Goal: Task Accomplishment & Management: Complete application form

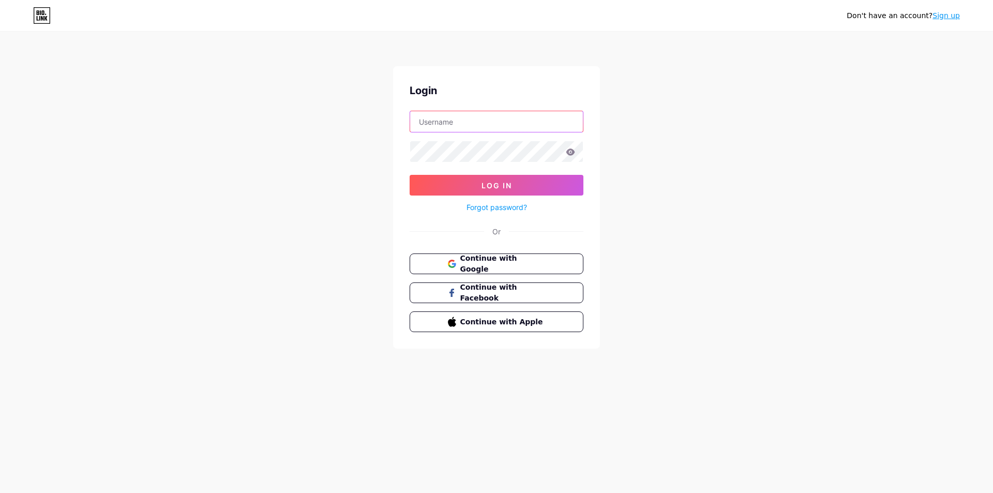
click at [447, 114] on input "text" at bounding box center [496, 121] width 173 height 21
type input "saycheeseclub"
click at [489, 183] on span "Log In" at bounding box center [496, 185] width 31 height 9
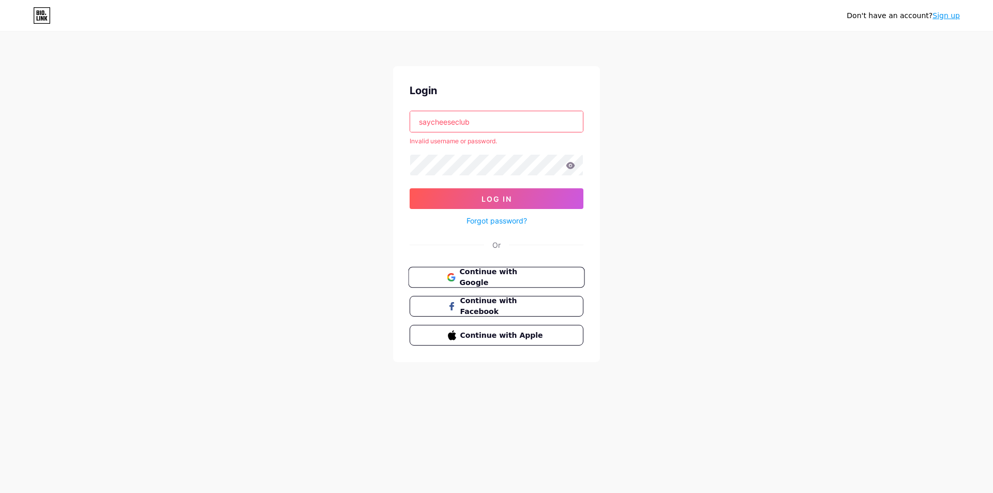
click at [488, 269] on button "Continue with Google" at bounding box center [496, 277] width 176 height 21
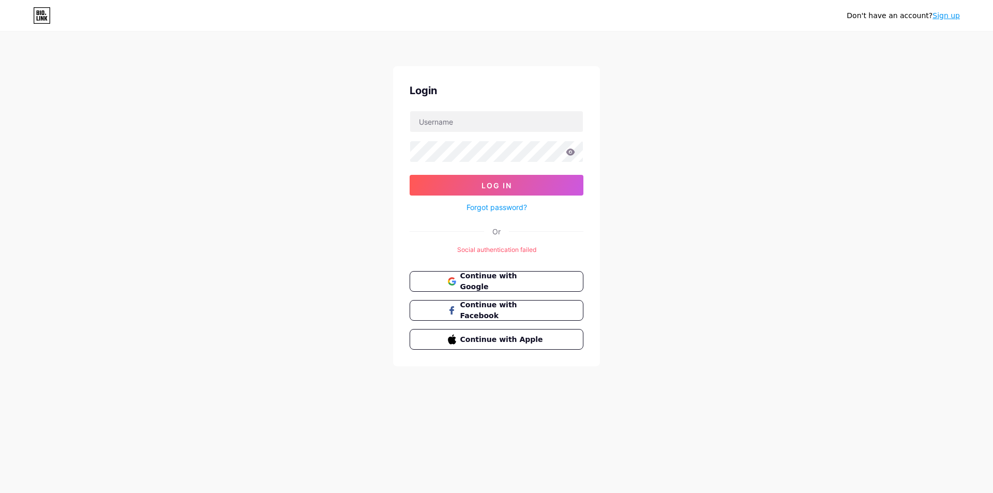
click at [954, 18] on link "Sign up" at bounding box center [945, 15] width 27 height 8
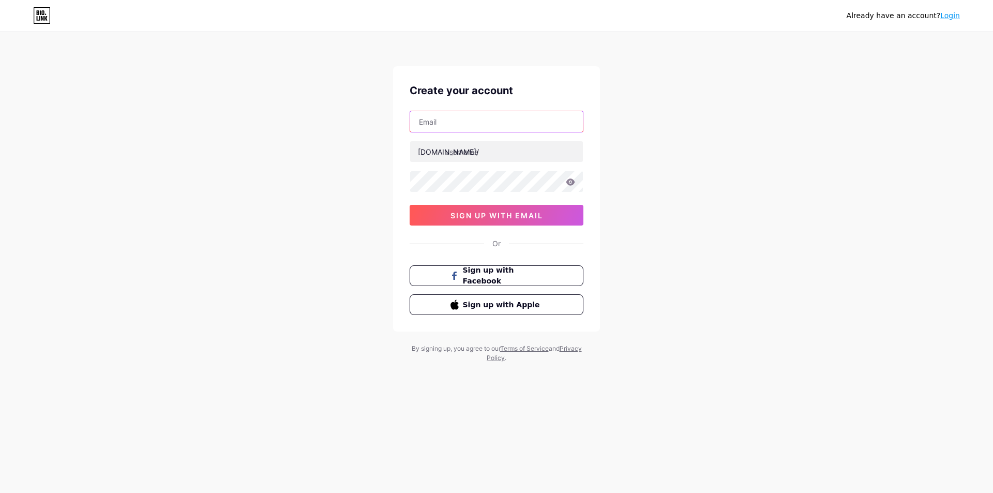
click at [456, 120] on input "text" at bounding box center [496, 121] width 173 height 21
type input "[EMAIL_ADDRESS][DOMAIN_NAME]"
click at [470, 150] on input "text" at bounding box center [496, 151] width 173 height 21
type input "saycheeseclub"
click at [479, 196] on div "[EMAIL_ADDRESS][DOMAIN_NAME] [DOMAIN_NAME]/ saycheeseclub 0cAFcWeA5X6Wtl1Fp6Kst…" at bounding box center [497, 168] width 174 height 115
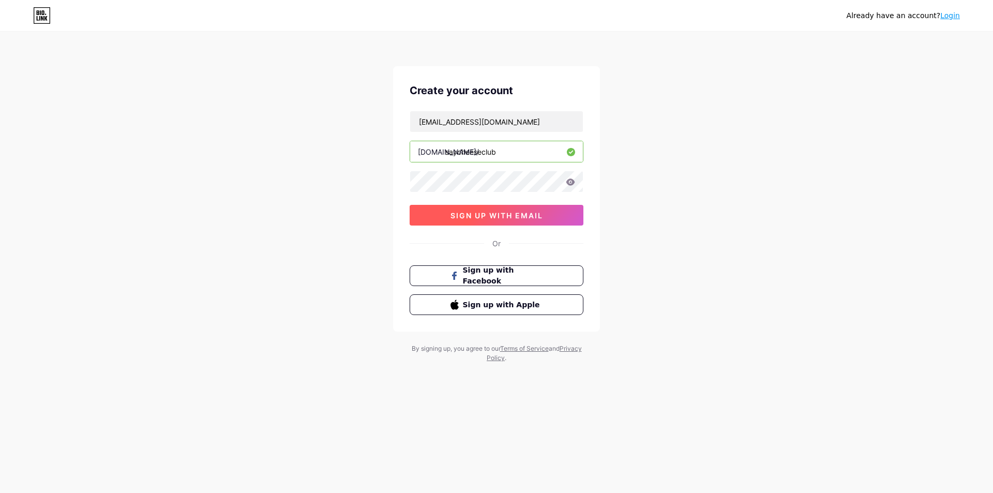
click at [480, 219] on span "sign up with email" at bounding box center [496, 215] width 93 height 9
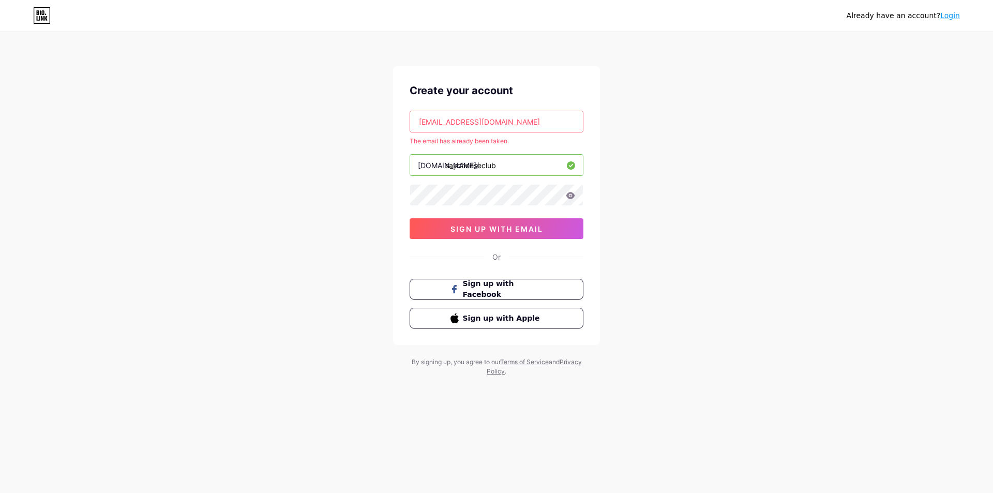
click at [946, 17] on link "Login" at bounding box center [950, 15] width 20 height 8
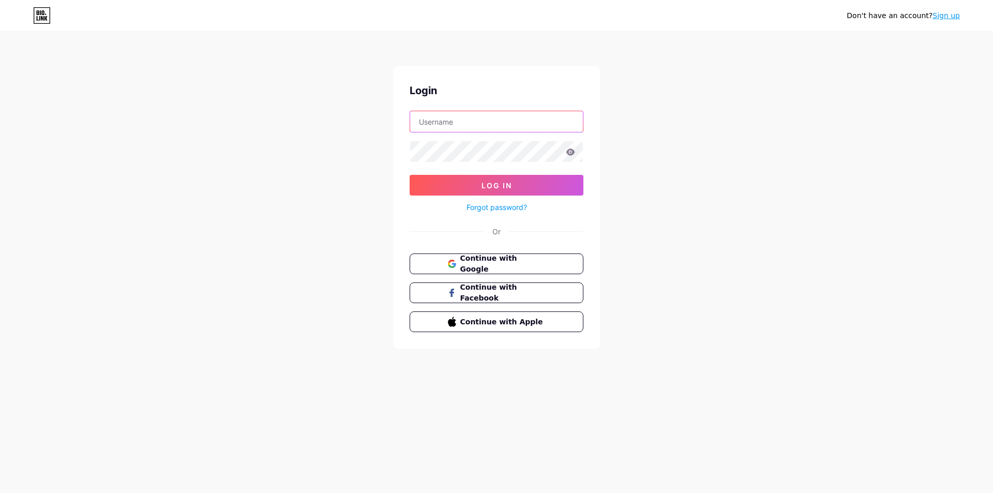
type input "[EMAIL_ADDRESS][DOMAIN_NAME]"
click at [495, 192] on button "Log In" at bounding box center [497, 185] width 174 height 21
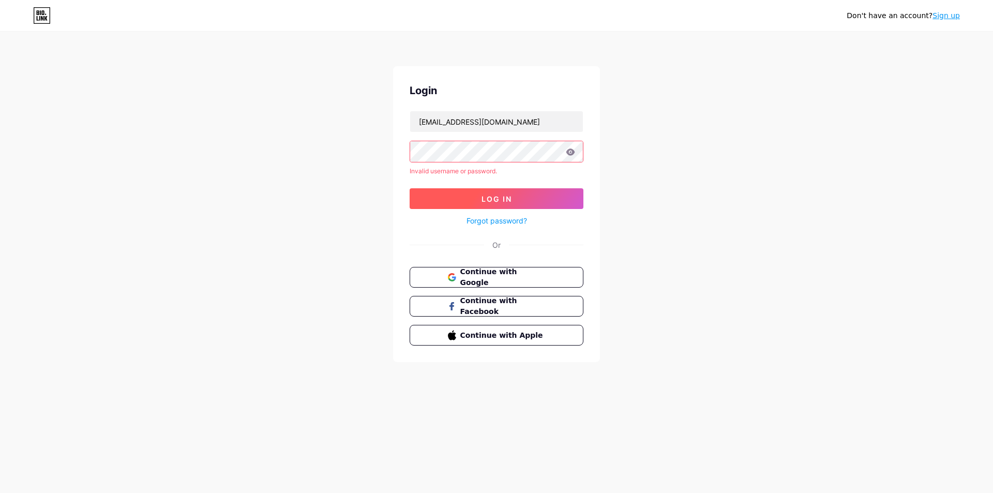
click at [495, 192] on button "Log In" at bounding box center [497, 198] width 174 height 21
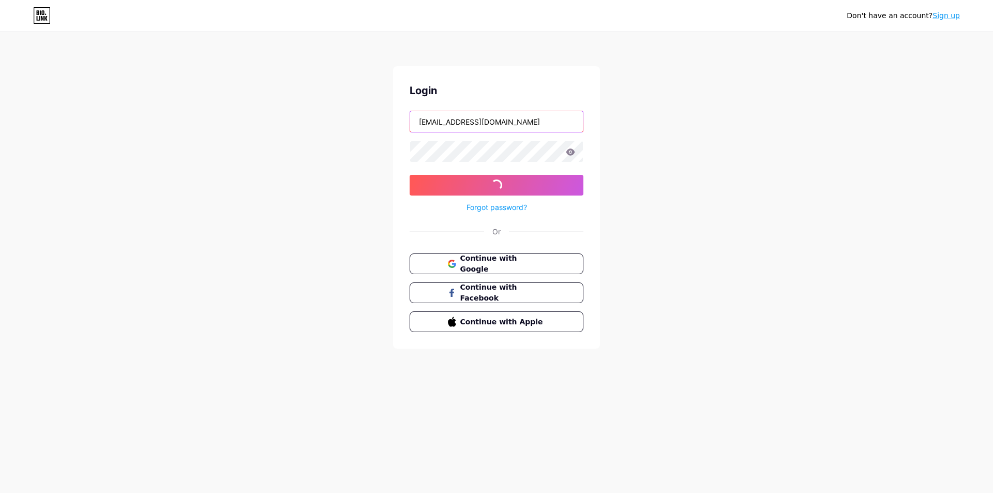
drag, startPoint x: 547, startPoint y: 120, endPoint x: 341, endPoint y: 120, distance: 205.8
click at [341, 120] on div "Don't have an account? Sign up Login [EMAIL_ADDRESS][DOMAIN_NAME] Log In Forgot…" at bounding box center [496, 191] width 993 height 382
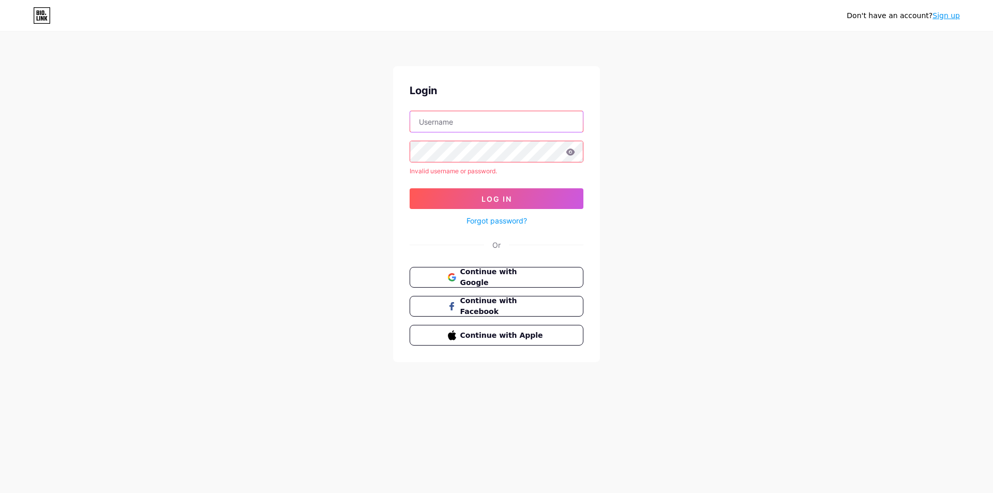
click at [434, 123] on input "text" at bounding box center [496, 121] width 173 height 21
type input "saycheeseclub"
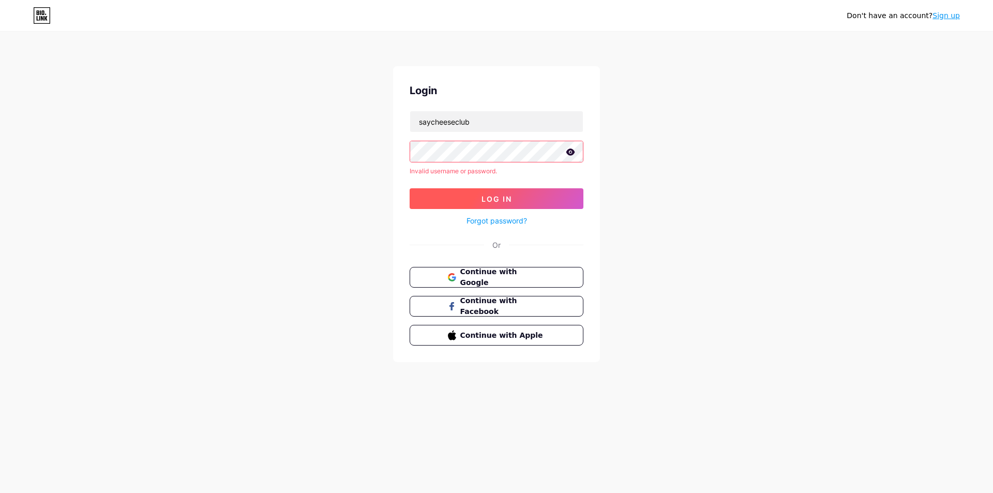
click at [492, 194] on span "Log In" at bounding box center [496, 198] width 31 height 9
click at [493, 201] on span "Log In" at bounding box center [496, 198] width 31 height 9
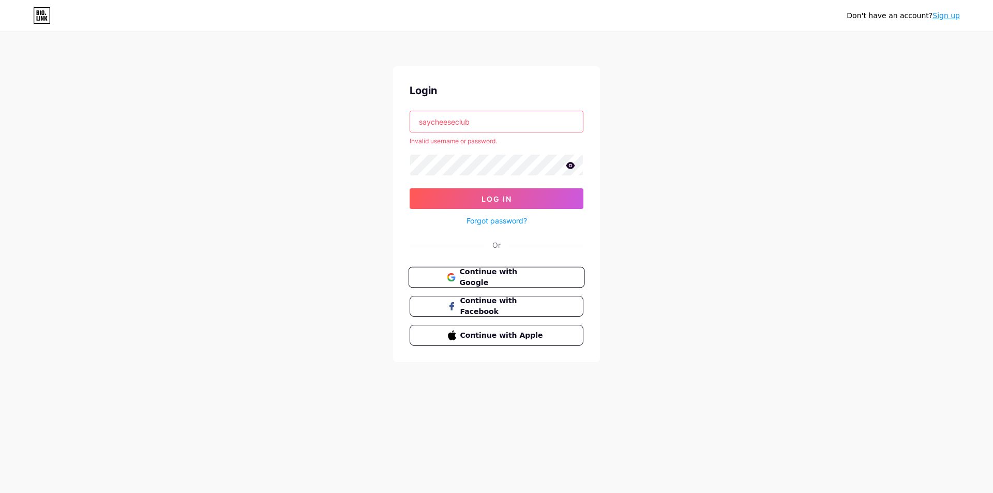
click at [500, 277] on span "Continue with Google" at bounding box center [502, 277] width 86 height 22
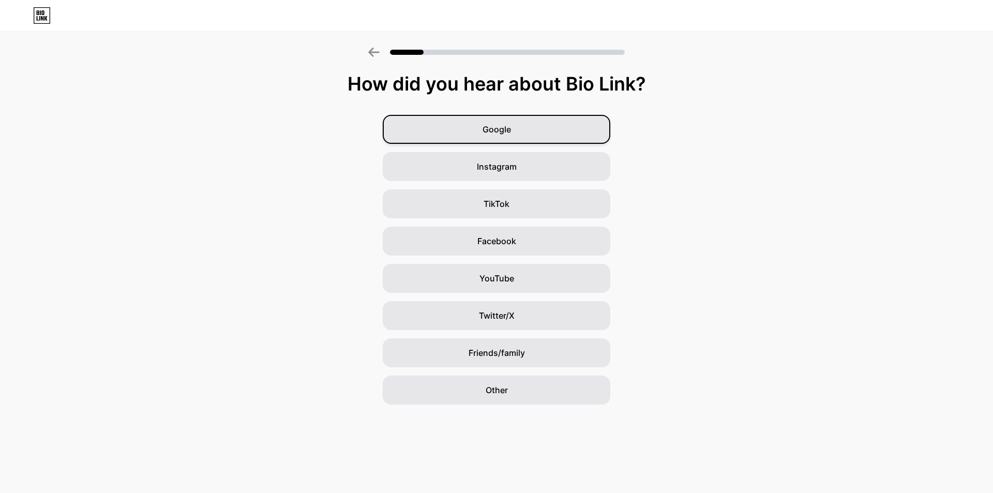
click at [500, 127] on span "Google" at bounding box center [496, 129] width 28 height 12
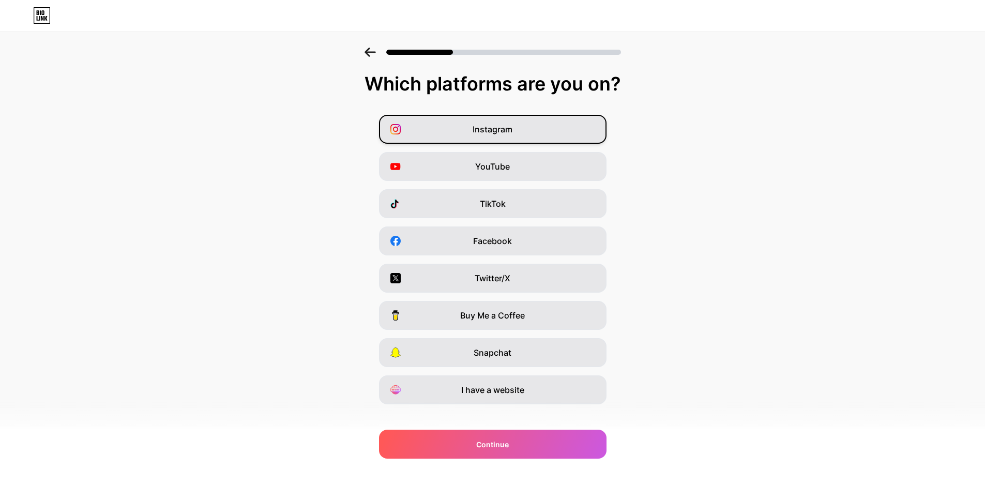
click at [479, 125] on span "Instagram" at bounding box center [493, 129] width 40 height 12
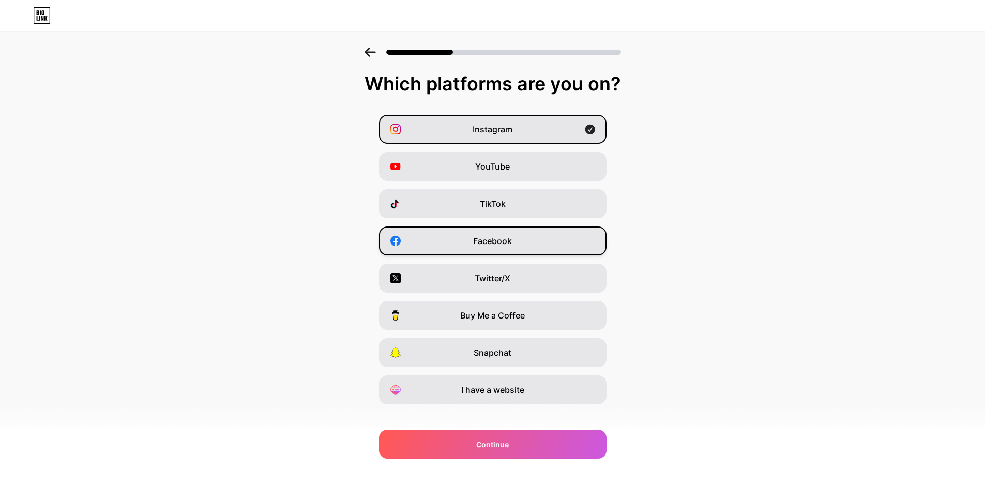
click at [483, 247] on div "Facebook" at bounding box center [493, 240] width 228 height 29
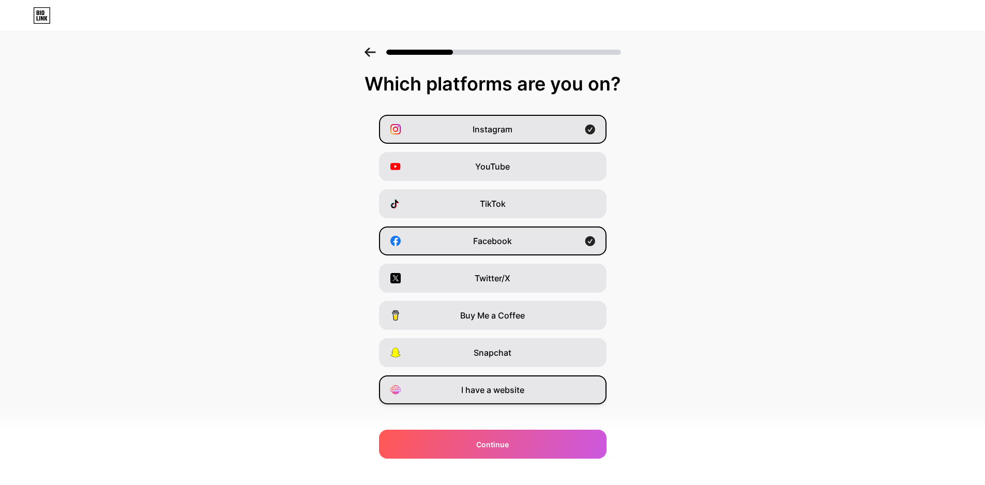
click at [482, 388] on span "I have a website" at bounding box center [492, 390] width 63 height 12
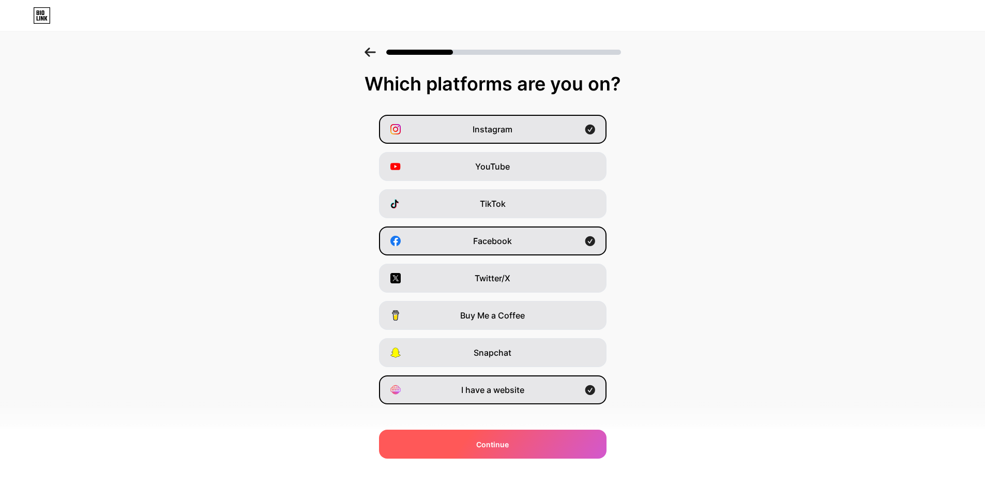
click at [498, 440] on span "Continue" at bounding box center [492, 444] width 33 height 11
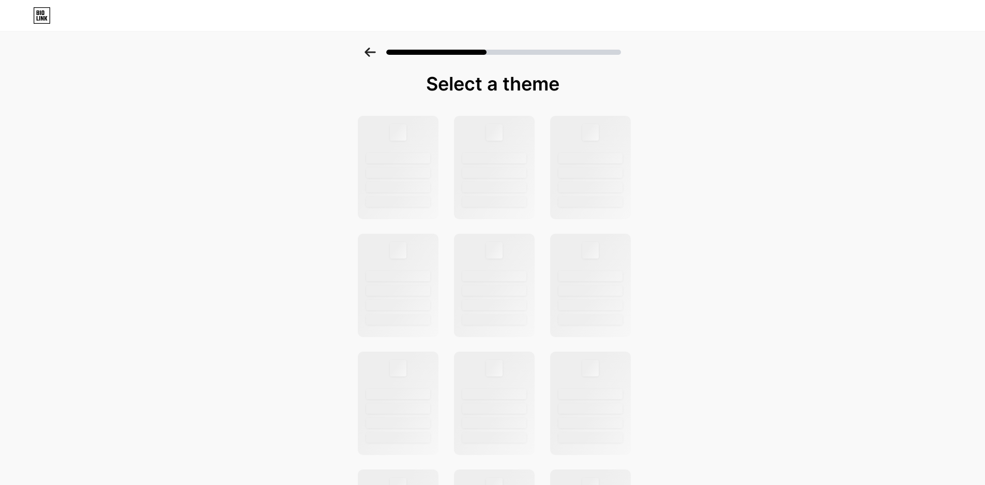
click at [537, 99] on div "Select a theme" at bounding box center [493, 382] width 284 height 618
click at [498, 192] on div at bounding box center [494, 188] width 66 height 11
click at [145, 32] on div at bounding box center [492, 49] width 985 height 36
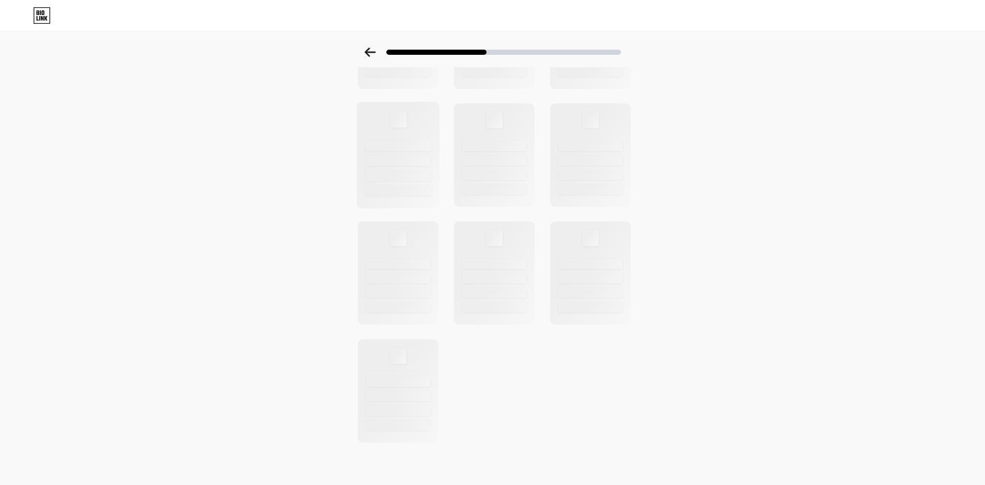
click at [425, 163] on div at bounding box center [398, 160] width 66 height 11
click at [46, 20] on icon at bounding box center [42, 15] width 18 height 17
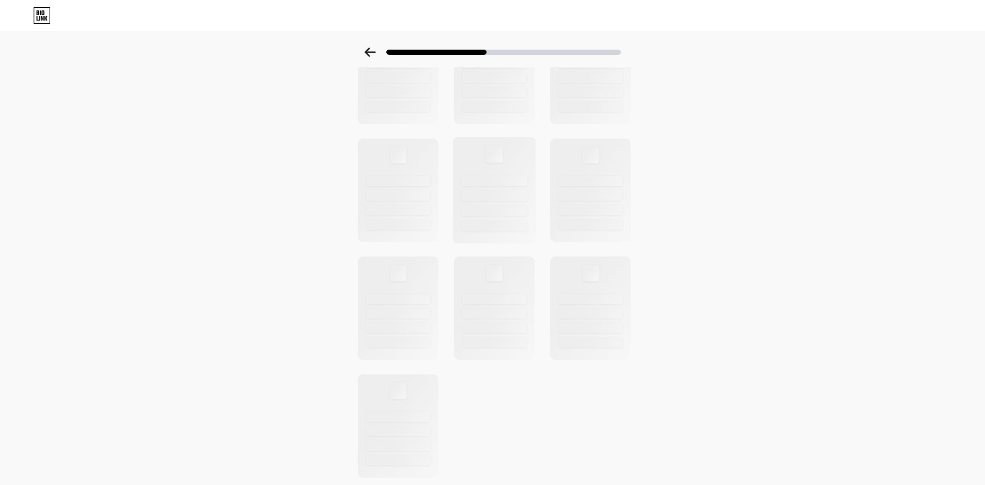
scroll to position [248, 0]
